Goal: Task Accomplishment & Management: Use online tool/utility

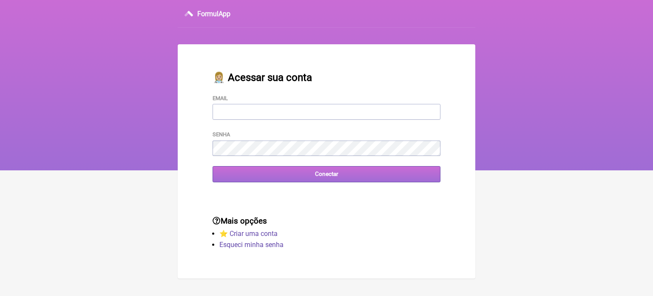
type input "wagnercarvalho8218@yahoo.com.br"
click at [329, 176] on input "Conectar" at bounding box center [327, 174] width 228 height 16
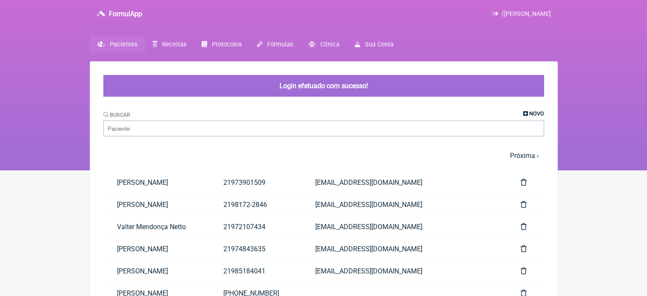
click at [539, 112] on span "Novo" at bounding box center [536, 113] width 15 height 6
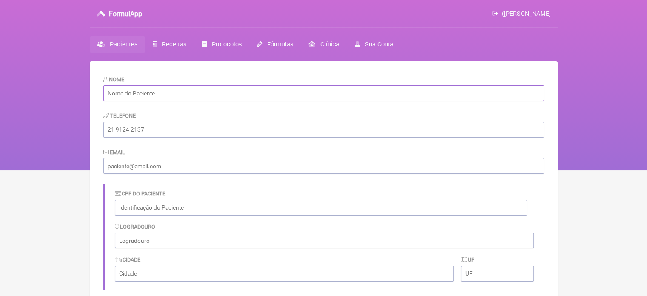
click at [434, 94] on input "text" at bounding box center [323, 93] width 441 height 16
click at [163, 45] on span "Receitas" at bounding box center [174, 44] width 24 height 7
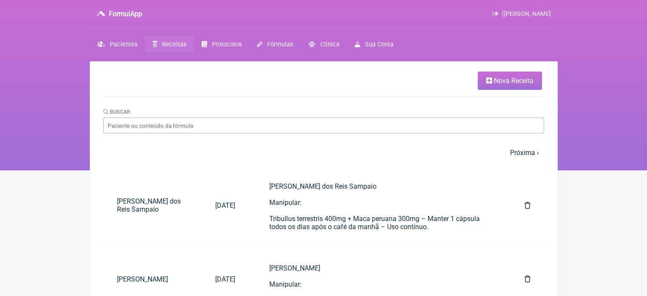
click at [501, 83] on span "Nova Receita" at bounding box center [514, 81] width 40 height 8
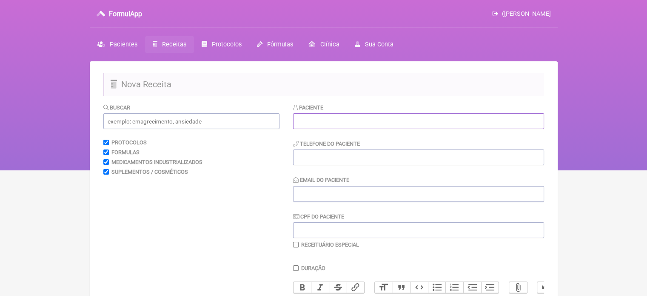
drag, startPoint x: 417, startPoint y: 122, endPoint x: 445, endPoint y: 117, distance: 28.0
click at [417, 122] on input "text" at bounding box center [418, 121] width 251 height 16
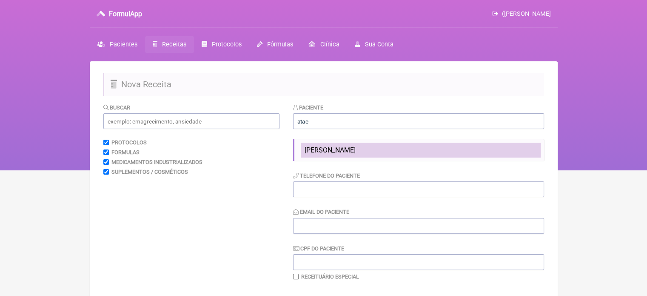
click at [356, 151] on span "[PERSON_NAME]" at bounding box center [330, 150] width 51 height 8
type input "[PERSON_NAME]"
type input "219657-95298"
type input "naopossui@yahoo.com"
type input "222.028.033-00"
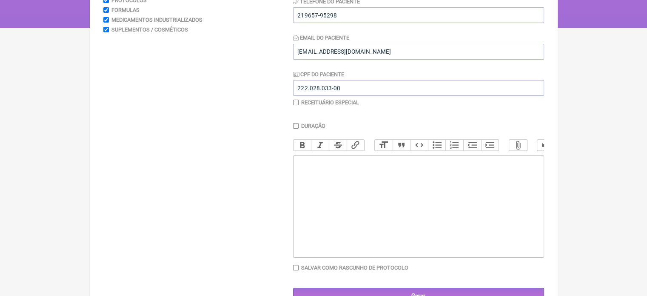
scroll to position [170, 0]
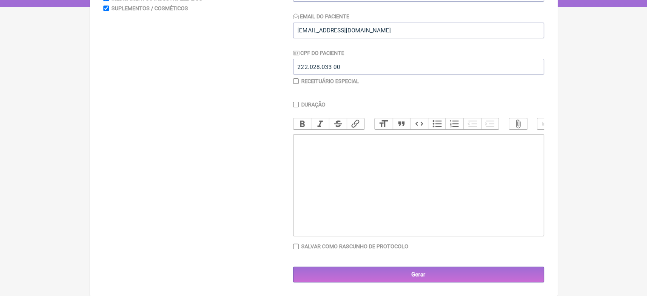
click at [359, 158] on trix-editor at bounding box center [418, 185] width 251 height 102
paste trix-editor "<div>Atacizo Linhares Araújo</div><div>&nbsp;</div><div>COMBODART 0,5 + 0,4mg –…"
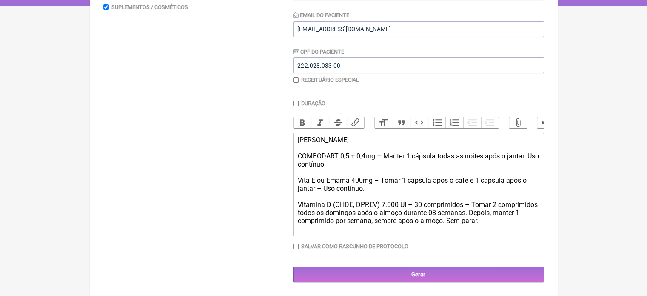
type trix-editor "<div>Atacizo Linhares Araújo</div><div>&nbsp;</div><div>COMBODART 0,5 + 0,4mg –…"
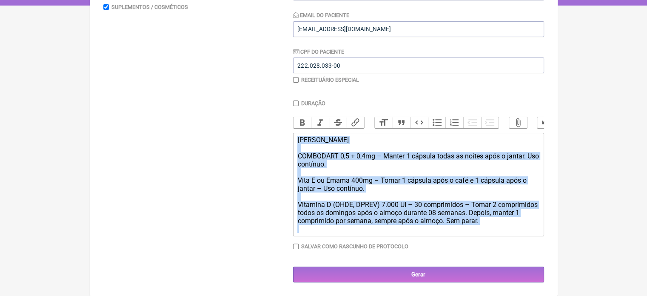
drag, startPoint x: 298, startPoint y: 228, endPoint x: 271, endPoint y: 112, distance: 119.3
click at [273, 111] on form "Buscar Protocolos Formulas Medicamentos Industrializados Suplementos / Cosmétic…" at bounding box center [323, 110] width 441 height 344
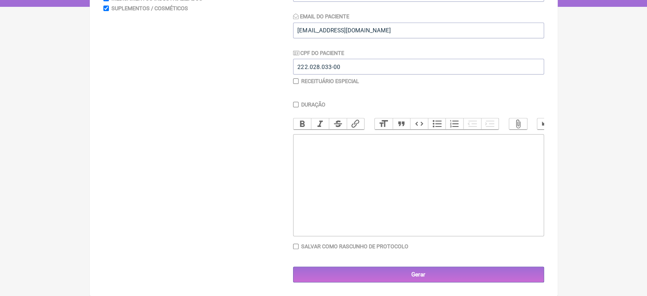
paste trix-editor "<div>&nbsp;</div><div>Atacizo Linhares Araújo</div><div>&nbsp;</div><div>Manipu…"
type trix-editor "<div>&nbsp;</div><div>Atacizo Linhares Araújo</div><div>&nbsp;</div><div>Manipu…"
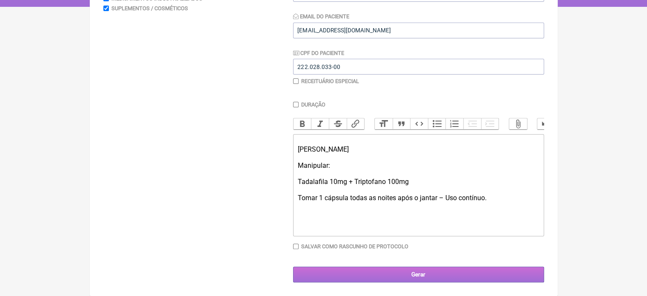
click at [424, 276] on input "Gerar" at bounding box center [418, 274] width 251 height 16
